Goal: Information Seeking & Learning: Learn about a topic

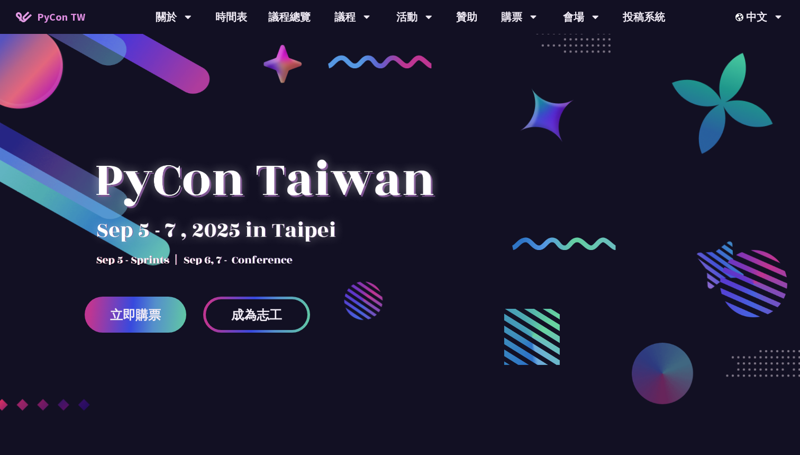
click at [128, 308] on span "立即購票" at bounding box center [135, 314] width 51 height 13
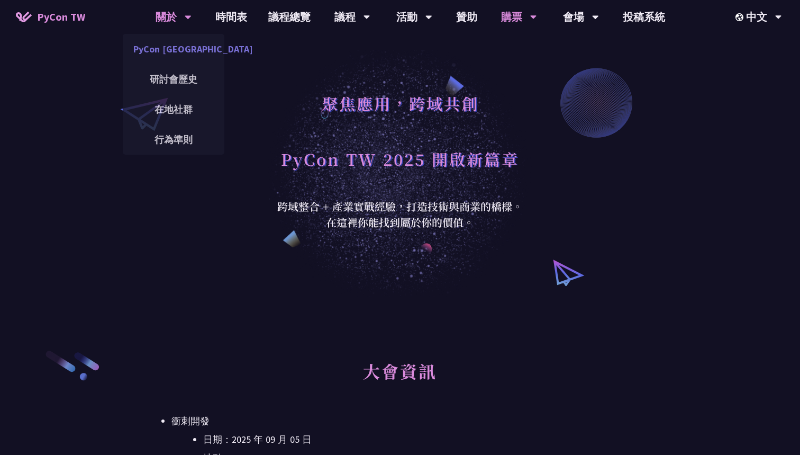
click at [163, 48] on link "PyCon [GEOGRAPHIC_DATA]" at bounding box center [174, 49] width 102 height 25
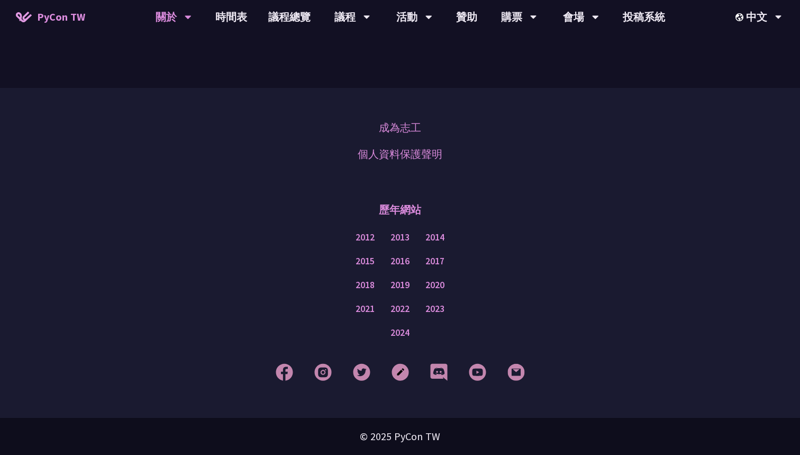
scroll to position [845, 0]
click at [507, 53] on link "購票資訊" at bounding box center [519, 49] width 102 height 25
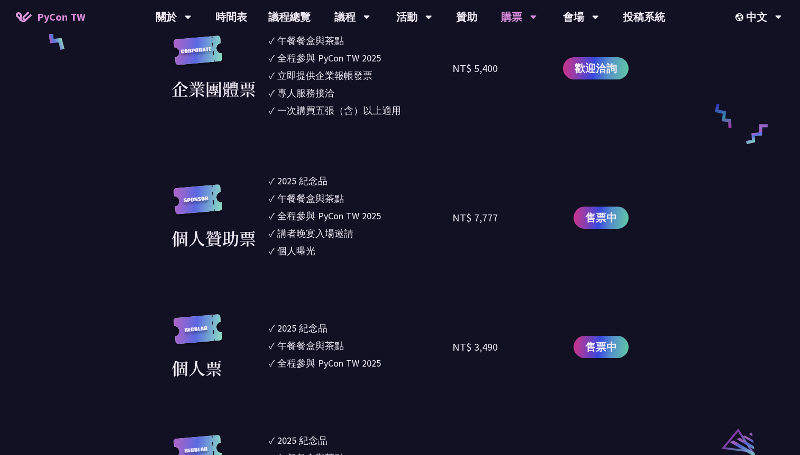
scroll to position [892, 0]
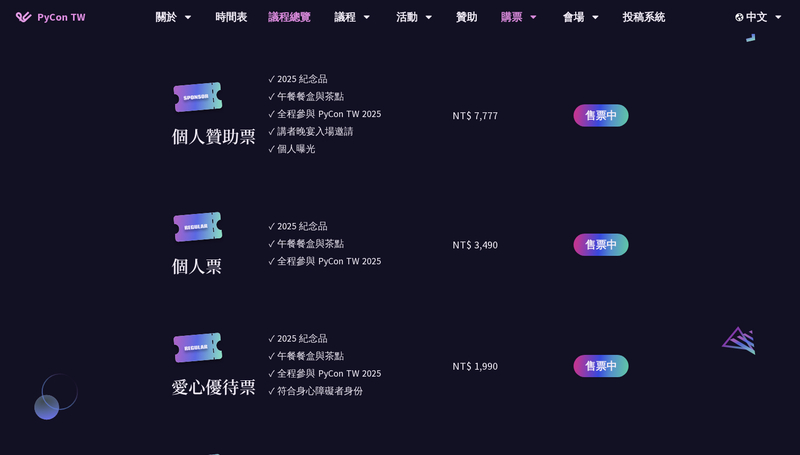
click at [300, 23] on link "議程總覽" at bounding box center [290, 17] width 64 height 34
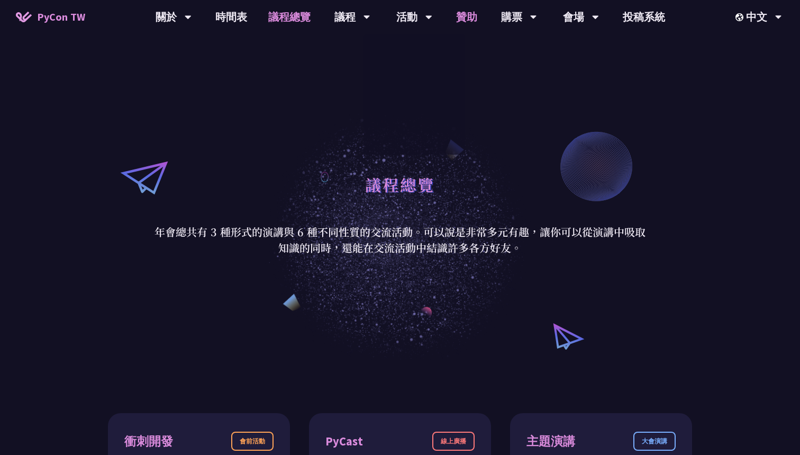
click at [475, 23] on link "贊助" at bounding box center [467, 17] width 42 height 34
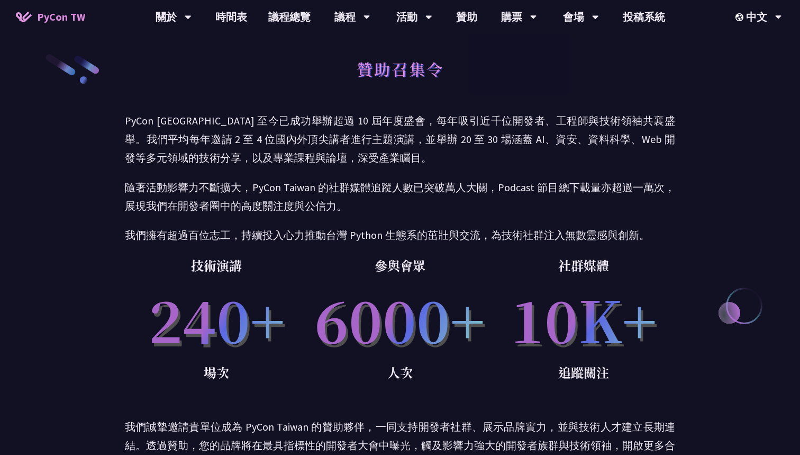
click at [704, 156] on div "贊助召集令 PyCon [GEOGRAPHIC_DATA] 至今已成功舉辦超過 10 屆年度盛會，每年吸引近千位開發者、工程師與技術領袖共襄盛舉。我們平均每年…" at bounding box center [400, 426] width 800 height 853
click at [579, 50] on link "會場資訊" at bounding box center [581, 49] width 102 height 25
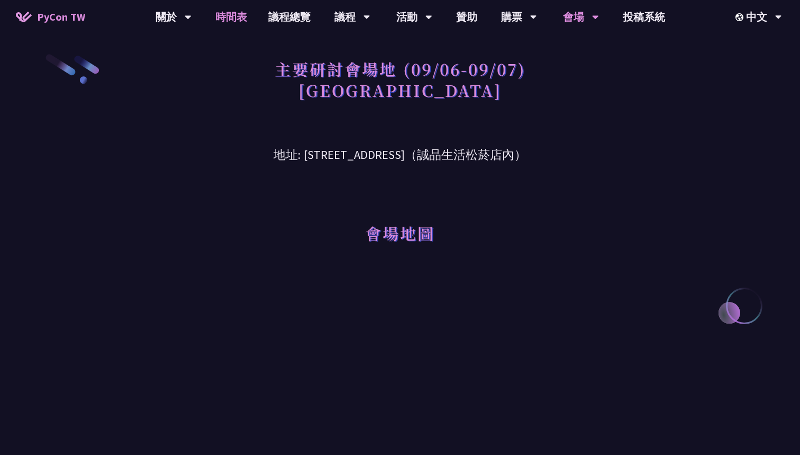
click at [239, 16] on link "時間表" at bounding box center [231, 17] width 53 height 34
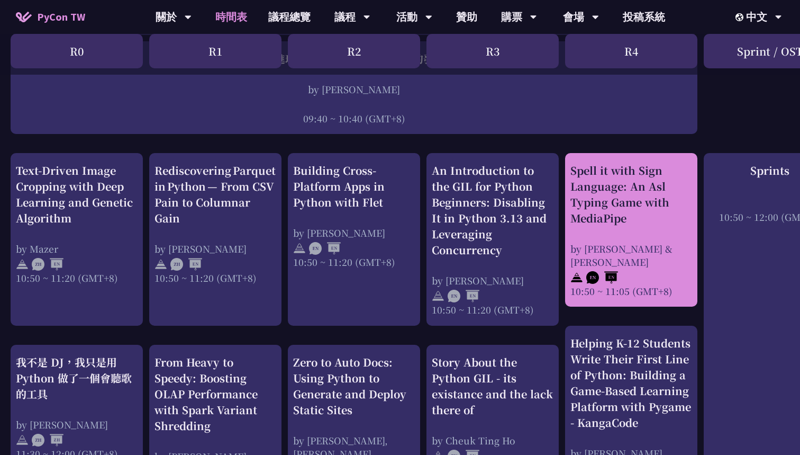
scroll to position [350, 0]
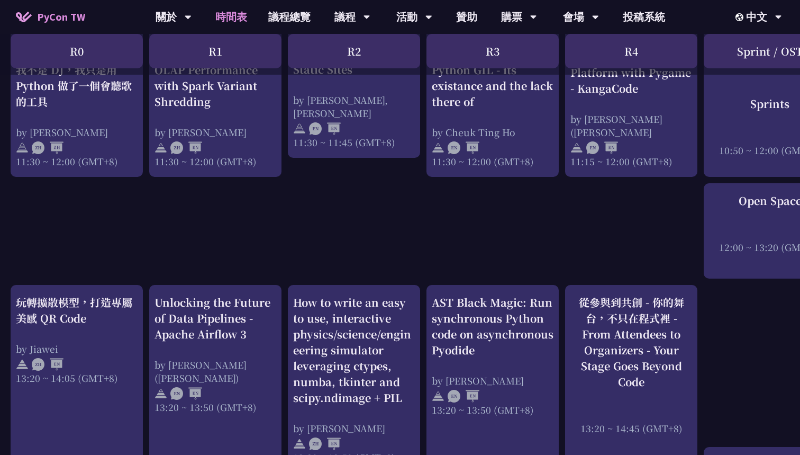
scroll to position [852, 0]
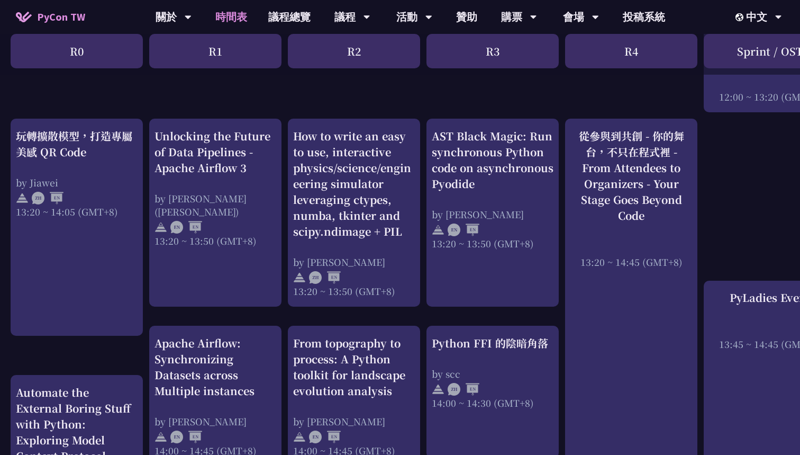
click at [561, 318] on div "An Introduction to the GIL for Python Beginners: Disabling It in Python 3.13 an…" at bounding box center [562, 224] width 1124 height 1723
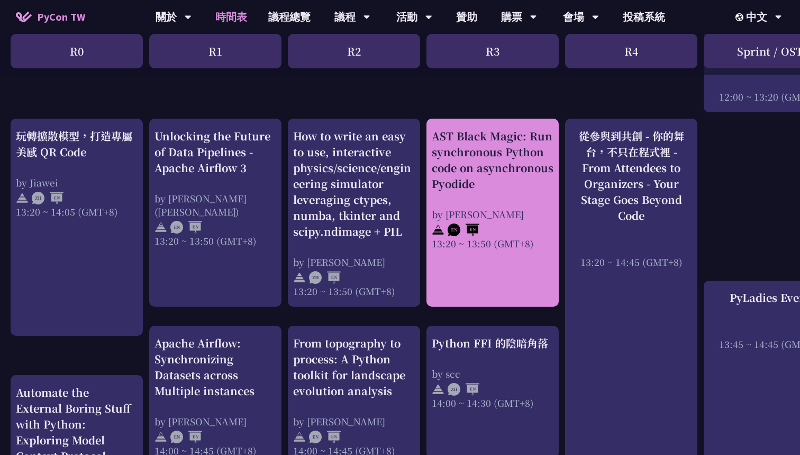
click at [490, 148] on div "AST Black Magic: Run synchronous Python code on asynchronous Pyodide" at bounding box center [493, 160] width 122 height 64
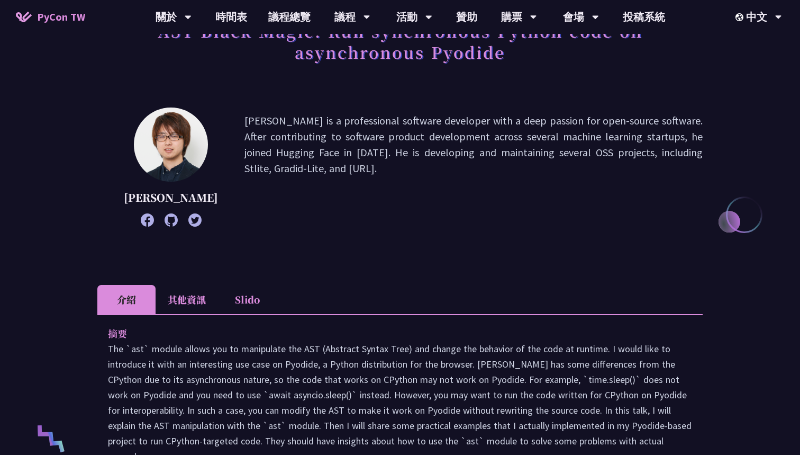
scroll to position [389, 0]
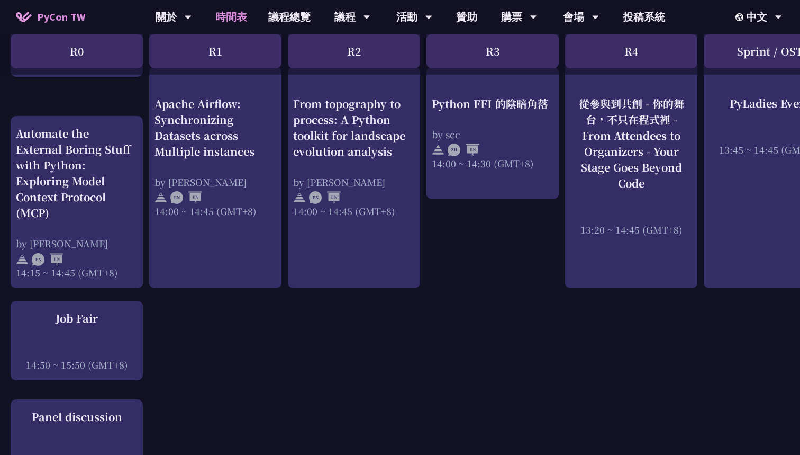
scroll to position [989, 0]
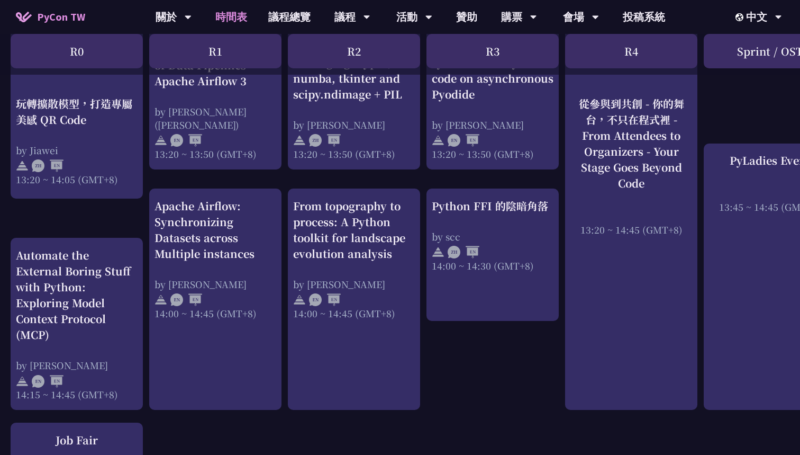
click at [489, 363] on div "An Introduction to the GIL for Python Beginners: Disabling It in Python 3.13 an…" at bounding box center [562, 87] width 1124 height 1723
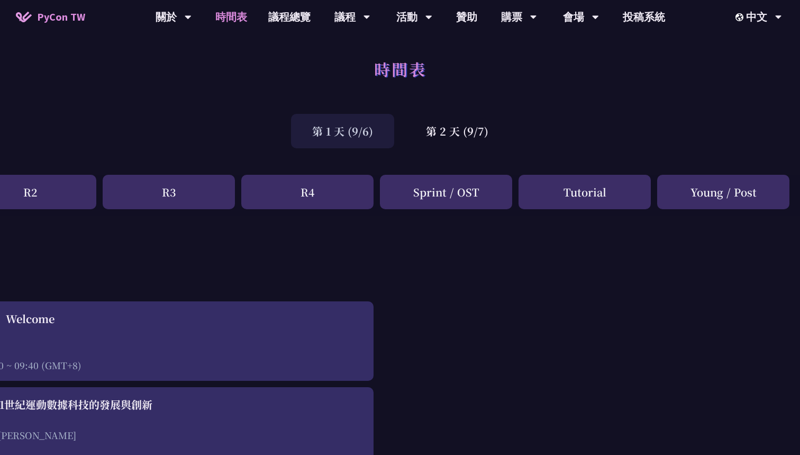
scroll to position [0, 324]
click at [466, 136] on div "第 2 天 (9/7)" at bounding box center [457, 131] width 105 height 34
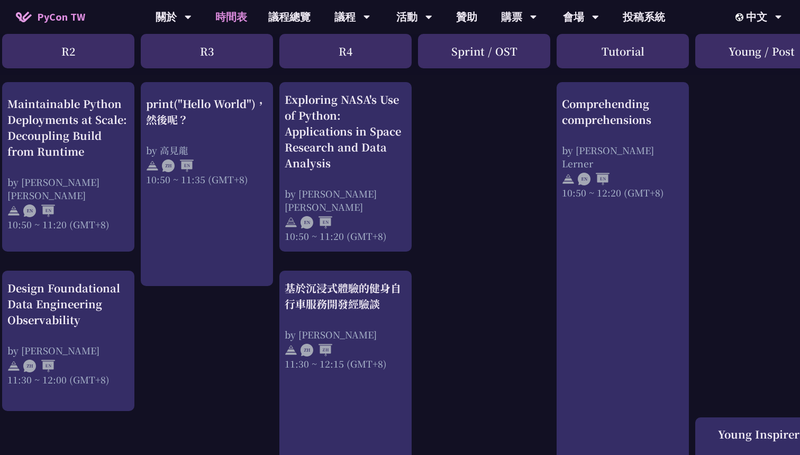
scroll to position [432, 256]
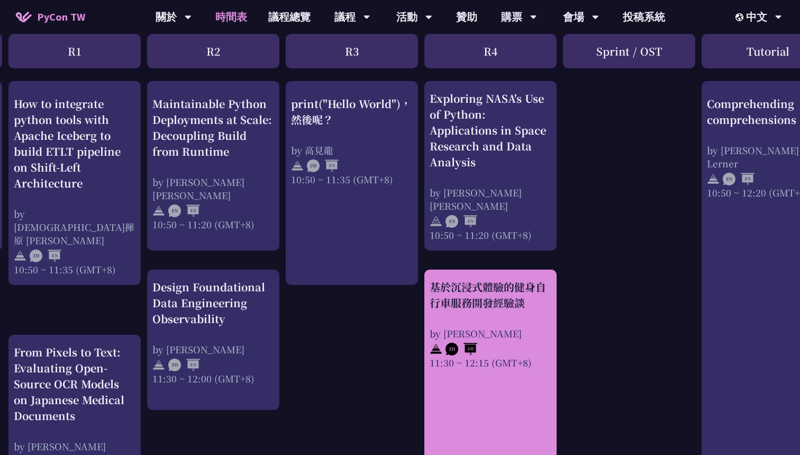
click at [492, 302] on div "基於沉浸式體驗的健身自行車服務開發經驗談" at bounding box center [491, 295] width 122 height 32
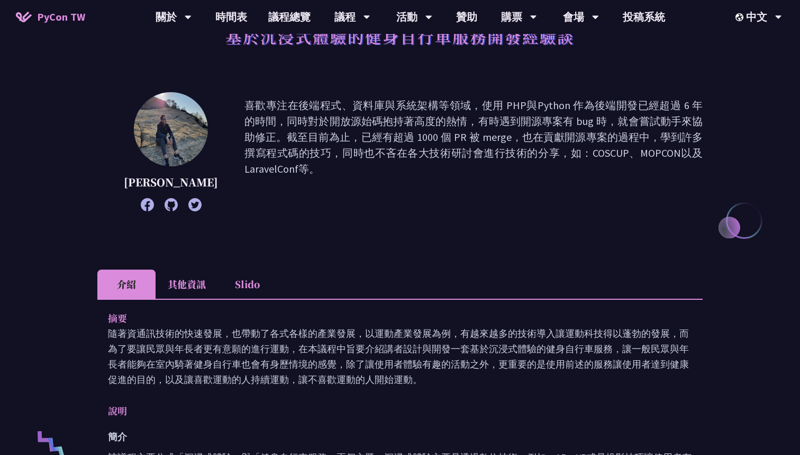
scroll to position [149, 0]
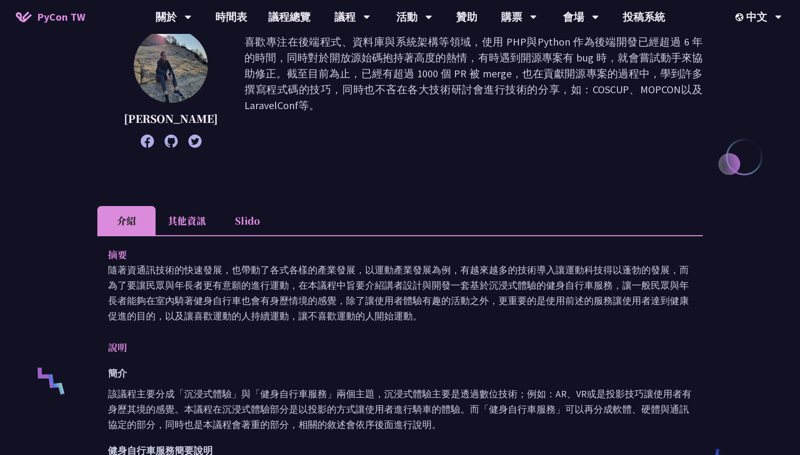
click at [165, 140] on icon at bounding box center [171, 140] width 13 height 13
click at [521, 177] on div "[PERSON_NAME] 喜歡專注在後端程式、資料庫與系統架構等領域，使用 PHP與Python 作為後端開發已經超過 6 年的時間，同時對於開放源始碼抱持…" at bounding box center [400, 104] width 606 height 151
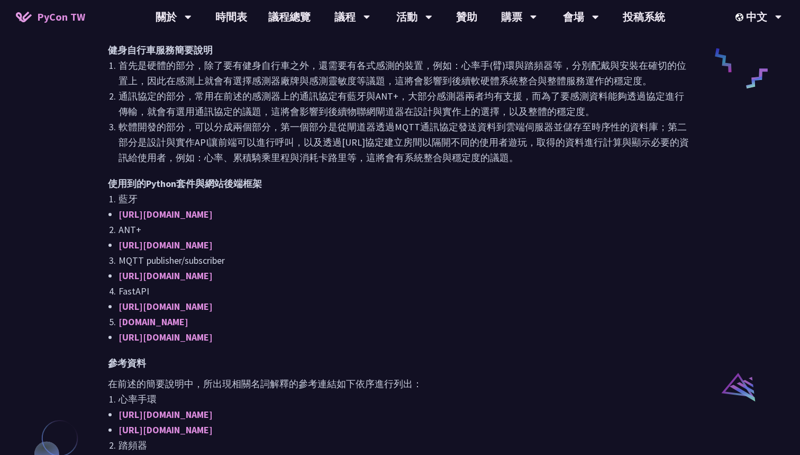
scroll to position [314, 0]
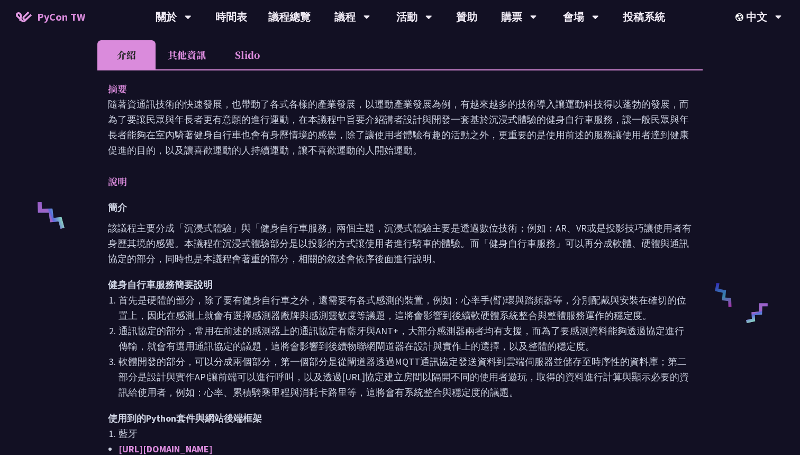
click at [347, 312] on li "首先是硬體的部分，除了要有健身自行車之外，還需要有各式感測的裝置，例如：心率手(臂)環與踏頻器等，分別配戴與安裝在確切的位置上，因此在感測上就會有選擇感測器廠…" at bounding box center [406, 307] width 574 height 31
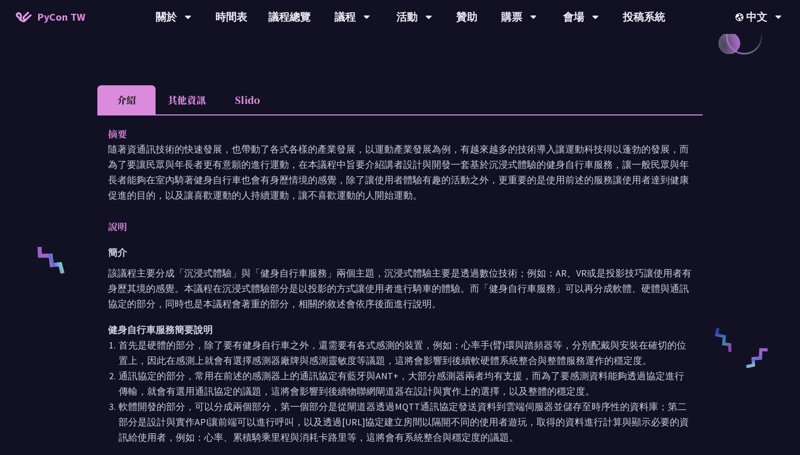
scroll to position [232, 0]
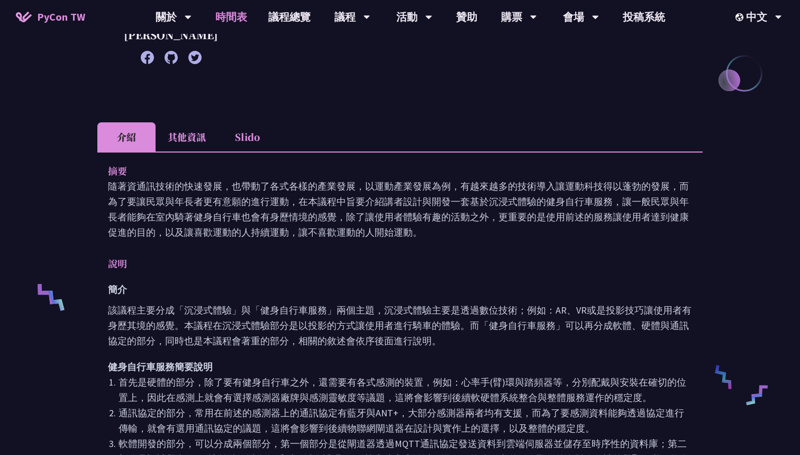
scroll to position [433, 0]
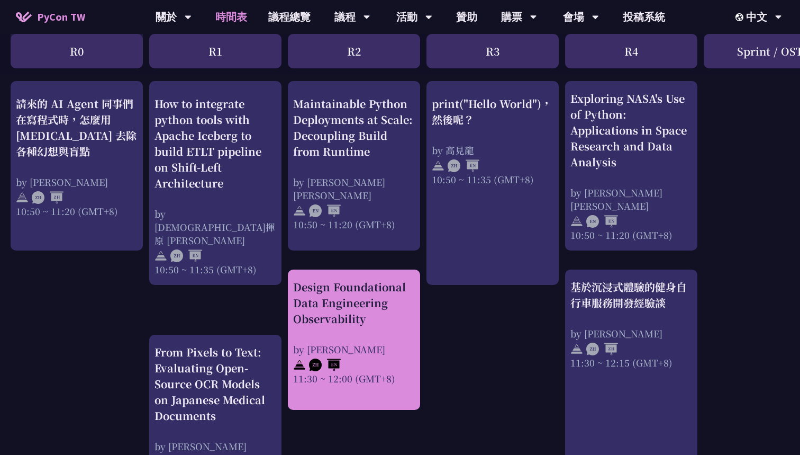
click at [366, 323] on div "Design Foundational Data Engineering Observability" at bounding box center [354, 303] width 122 height 48
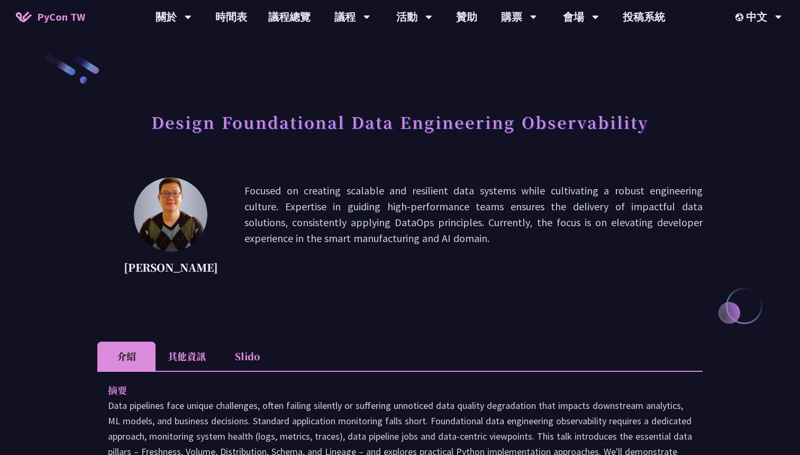
scroll to position [373, 0]
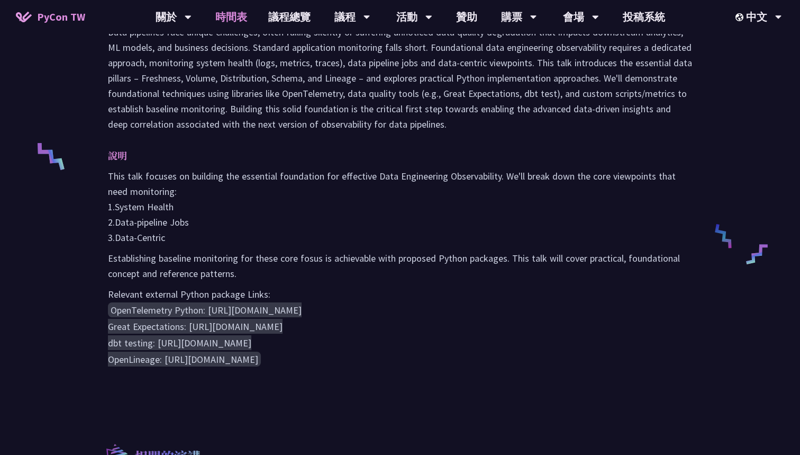
scroll to position [433, 0]
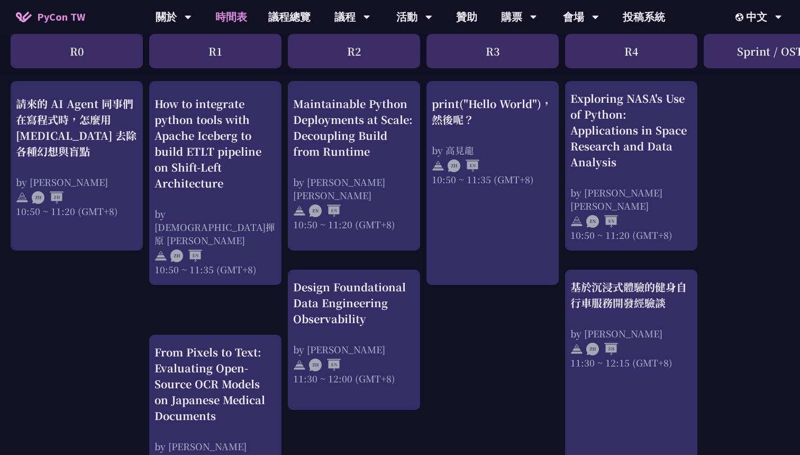
scroll to position [732, 0]
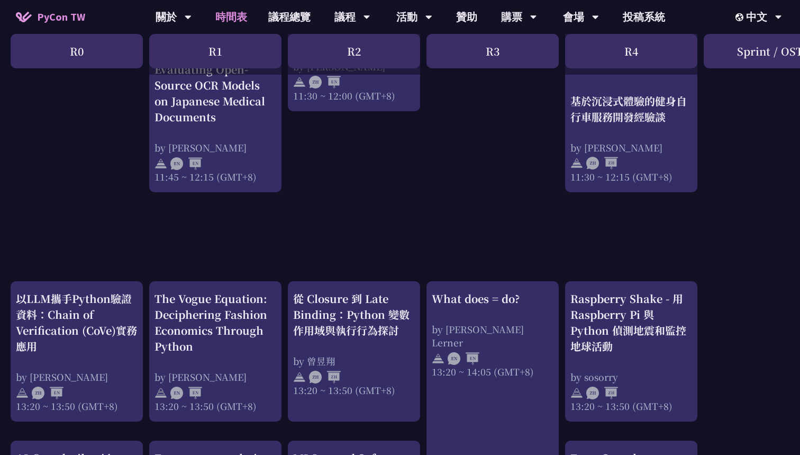
click at [59, 221] on div "print("Hello World")，然後呢？ by [PERSON_NAME] 10:50 ~ 11:35 (GMT+8) What does = do…" at bounding box center [562, 282] width 1124 height 1598
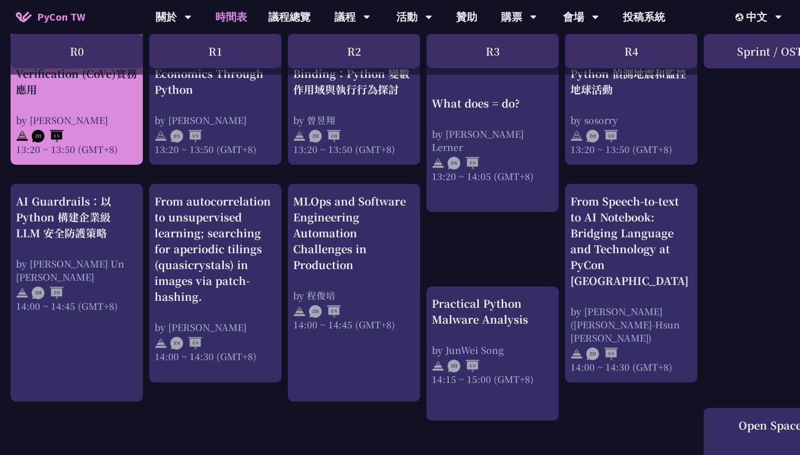
scroll to position [1036, 0]
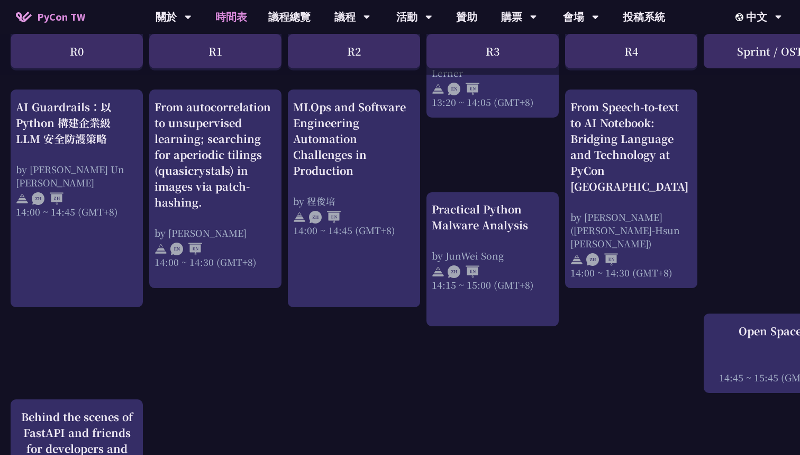
scroll to position [1055, 0]
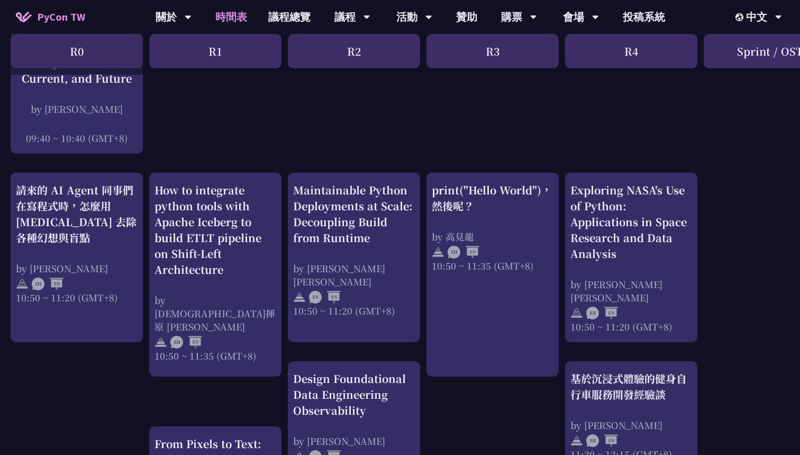
scroll to position [527, 0]
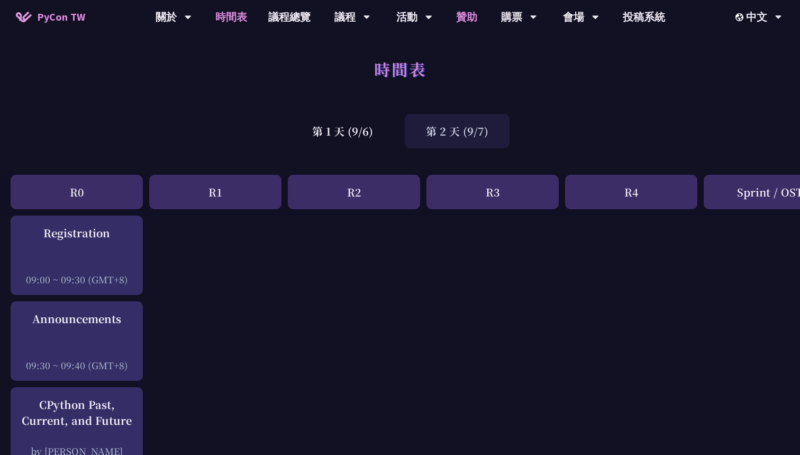
scroll to position [0, 0]
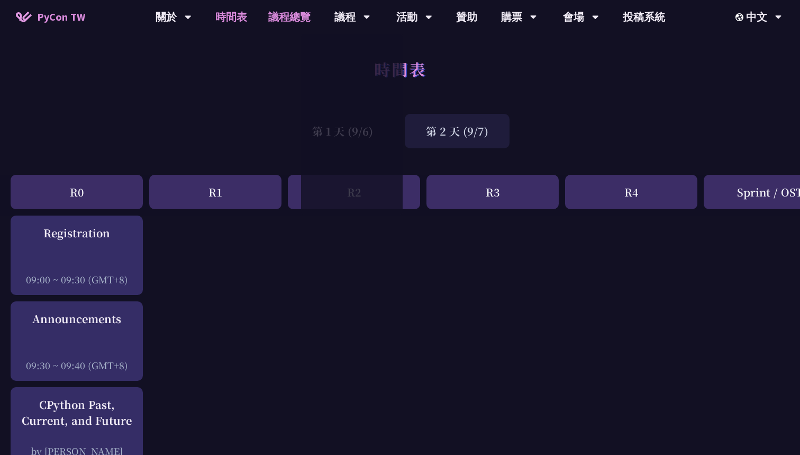
click at [278, 16] on link "議程總覽" at bounding box center [290, 17] width 64 height 34
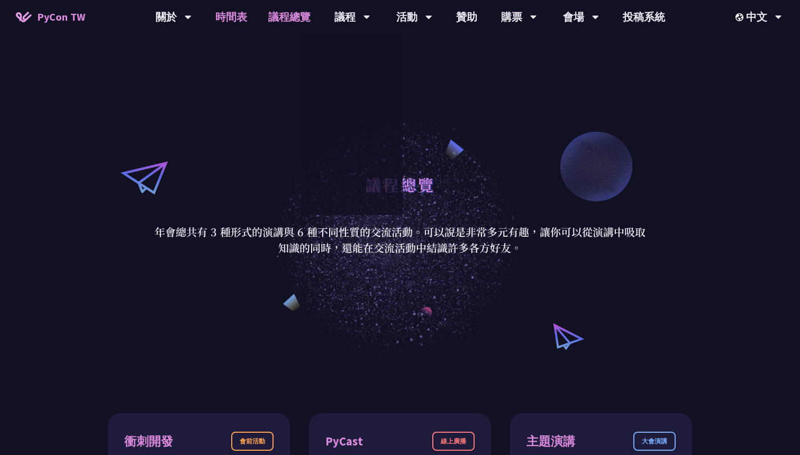
click at [239, 23] on link "時間表" at bounding box center [231, 17] width 53 height 34
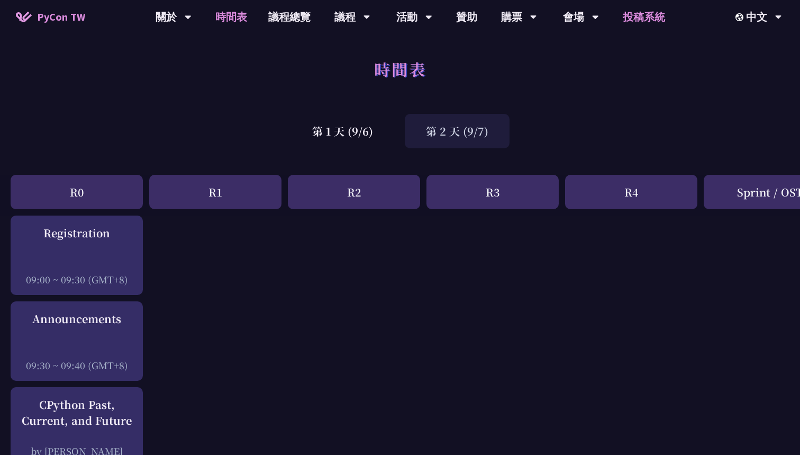
click at [657, 15] on link "投稿系統" at bounding box center [644, 17] width 64 height 34
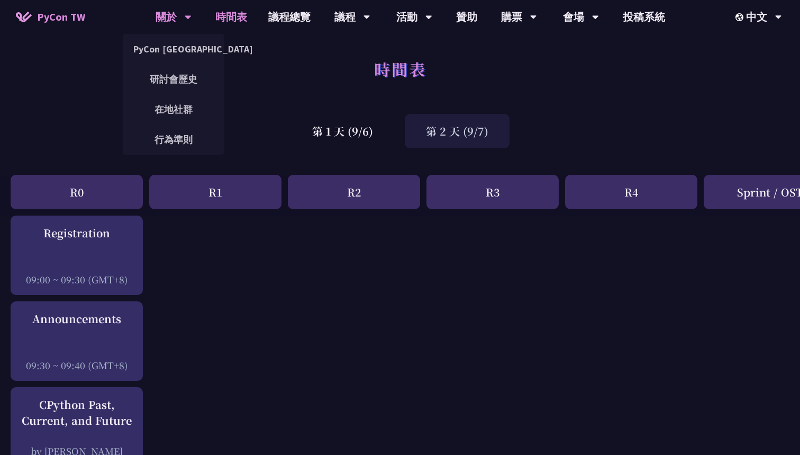
click at [148, 16] on div "關於 PyCon [GEOGRAPHIC_DATA] 研討會歷史 在地社群 行為準則" at bounding box center [173, 17] width 62 height 34
click at [167, 126] on div "行為準則" at bounding box center [174, 139] width 102 height 30
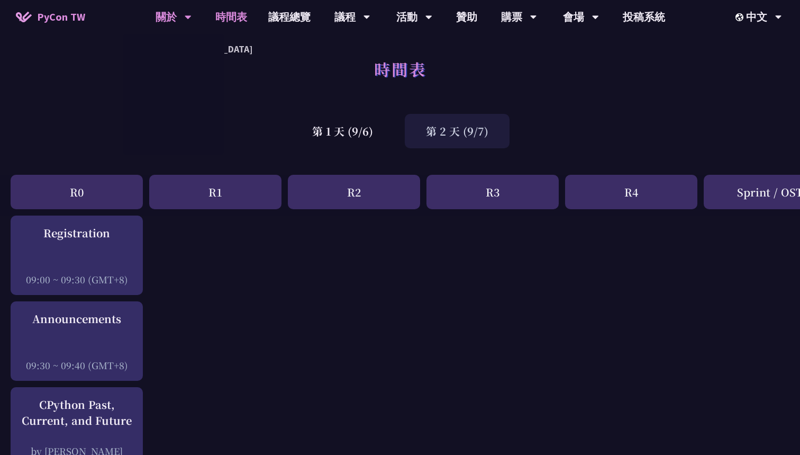
click at [188, 101] on div at bounding box center [174, 94] width 102 height 121
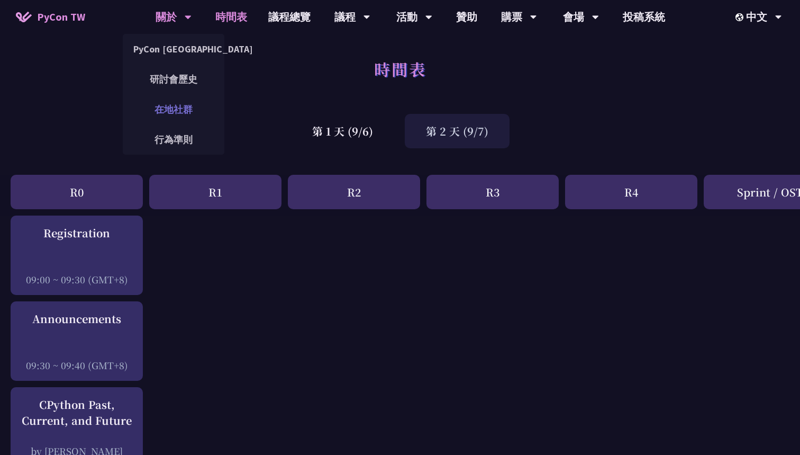
click at [182, 103] on link "在地社群" at bounding box center [174, 109] width 102 height 25
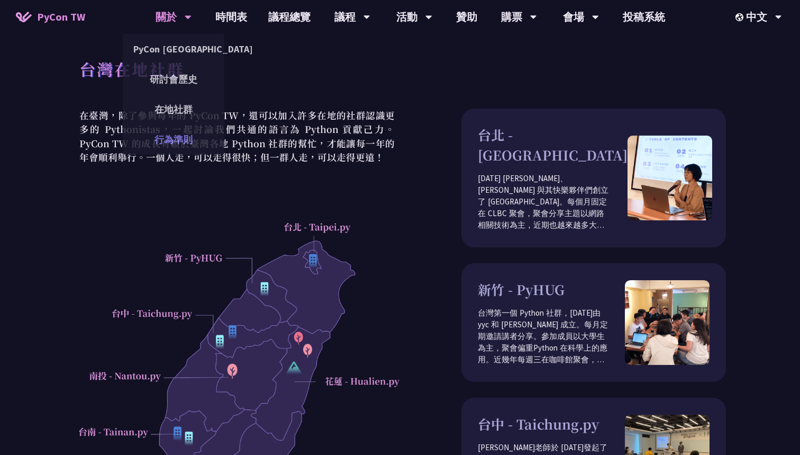
click at [166, 138] on link "行為準則" at bounding box center [174, 139] width 102 height 25
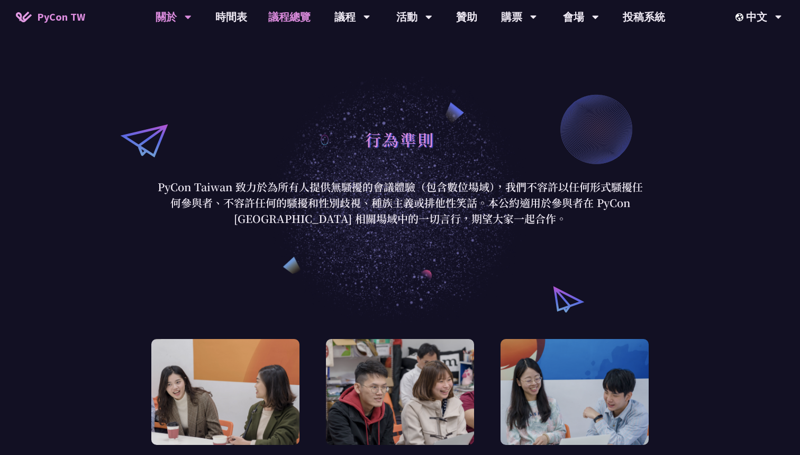
click at [275, 20] on link "議程總覽" at bounding box center [290, 17] width 64 height 34
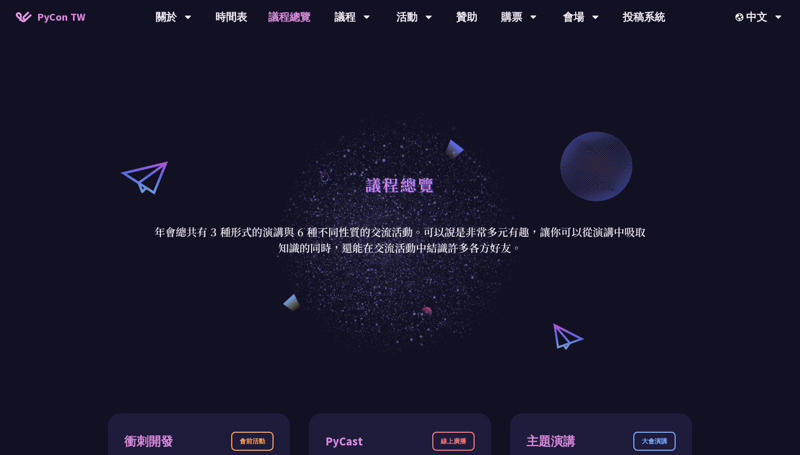
scroll to position [212, 0]
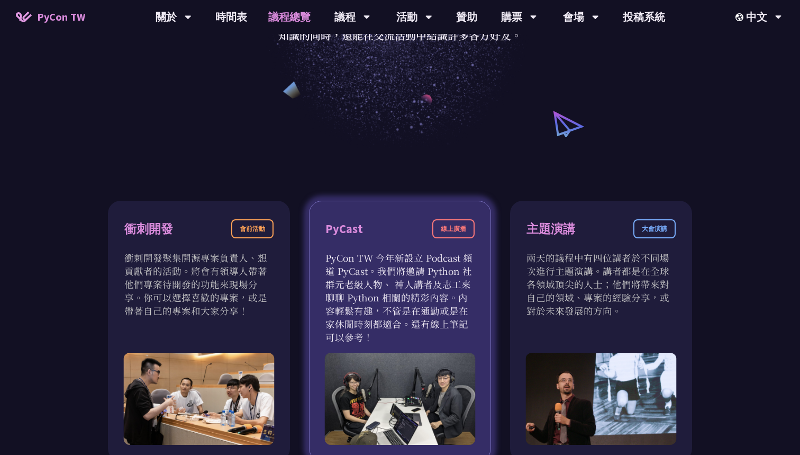
click at [457, 234] on div "線上廣播" at bounding box center [453, 228] width 42 height 19
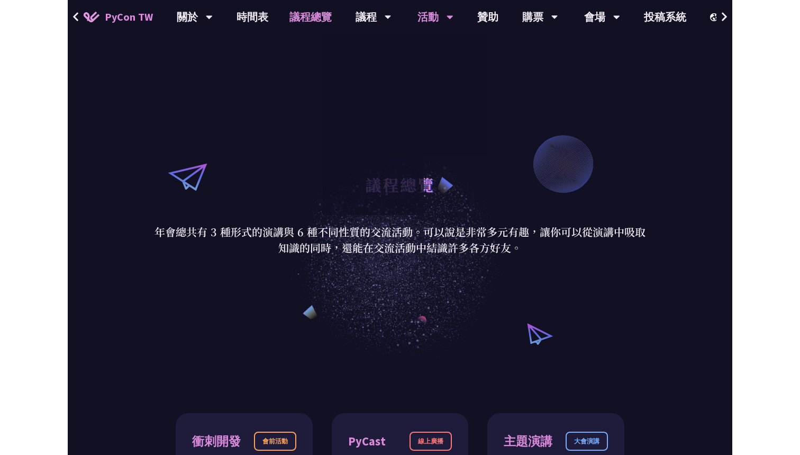
scroll to position [0, 0]
